Goal: Transaction & Acquisition: Purchase product/service

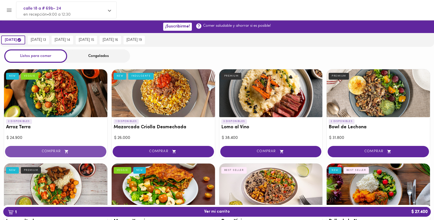
click at [69, 155] on button "COMPRAR" at bounding box center [55, 151] width 101 height 11
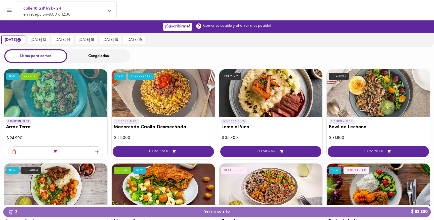
click at [231, 210] on span "2 Ver mi carrito $ 52.300" at bounding box center [217, 211] width 420 height 5
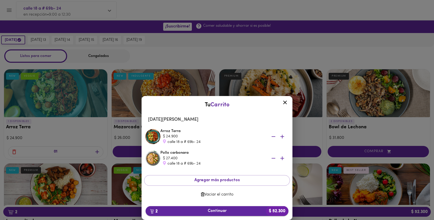
click at [225, 209] on span "2 Continuar $ 52.300" at bounding box center [217, 210] width 135 height 5
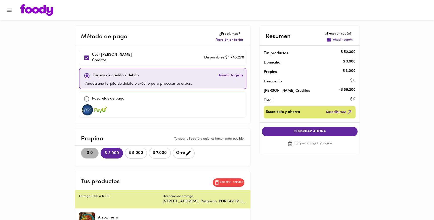
click at [93, 154] on span "$ 0" at bounding box center [89, 152] width 11 height 5
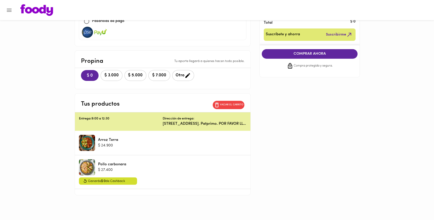
click at [310, 54] on span "COMPRAR AHORA" at bounding box center [310, 54] width 86 height 5
